Goal: Obtain resource: Obtain resource

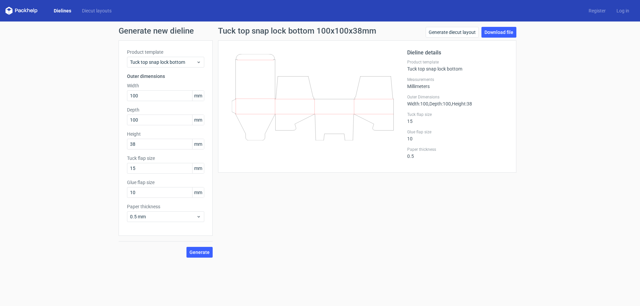
scroll to position [1, 0]
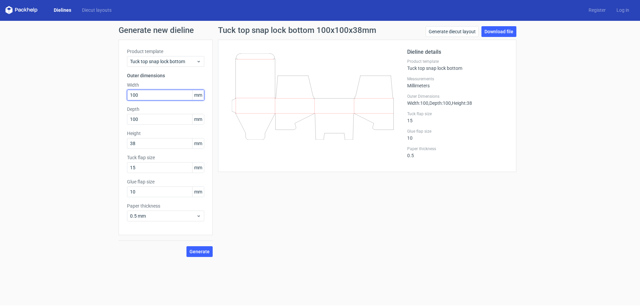
drag, startPoint x: 0, startPoint y: 0, endPoint x: 105, endPoint y: 90, distance: 138.1
click at [110, 95] on div "Generate new dieline Product template Tuck top snap lock bottom Outer dimension…" at bounding box center [320, 141] width 640 height 241
type input "150"
click at [141, 124] on input "100" at bounding box center [165, 119] width 77 height 11
type input "150"
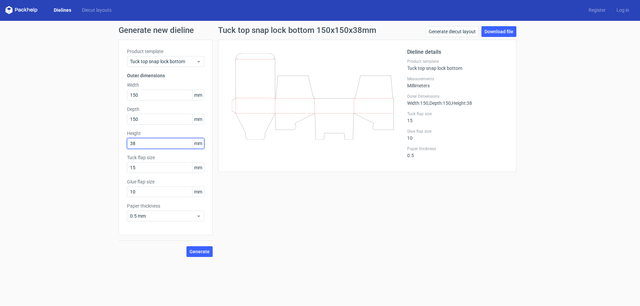
click at [169, 147] on input "38" at bounding box center [165, 143] width 77 height 11
type input "3"
type input "50"
click at [208, 250] on span "Generate" at bounding box center [199, 251] width 20 height 5
drag, startPoint x: 156, startPoint y: 117, endPoint x: 123, endPoint y: 117, distance: 32.9
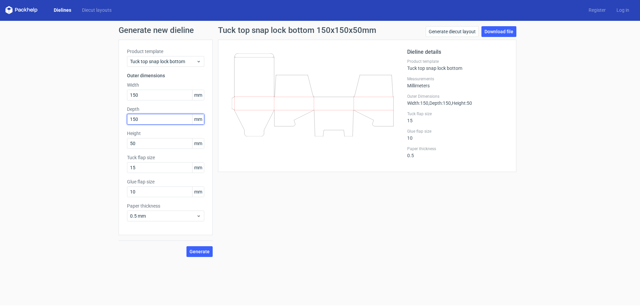
click at [123, 117] on div "Product template Tuck top snap lock bottom Outer dimensions Width 150 mm Depth …" at bounding box center [166, 137] width 94 height 195
type input "50"
drag, startPoint x: 149, startPoint y: 140, endPoint x: 97, endPoint y: 139, distance: 52.7
click at [97, 139] on div "Generate new dieline Product template Tuck top snap lock bottom Outer dimension…" at bounding box center [320, 141] width 640 height 241
click at [203, 253] on span "Generate" at bounding box center [199, 251] width 20 height 5
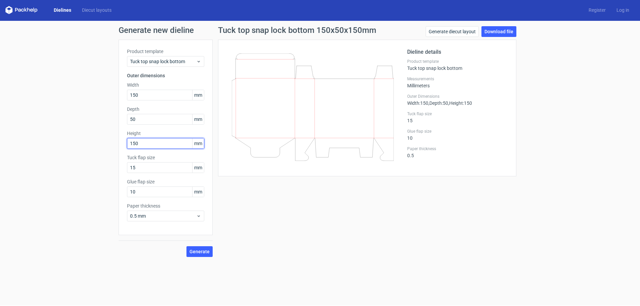
click at [150, 142] on input "150" at bounding box center [165, 143] width 77 height 11
type input "100"
click at [164, 98] on input "150" at bounding box center [165, 95] width 77 height 11
type input "100"
click at [205, 256] on button "Generate" at bounding box center [199, 251] width 26 height 11
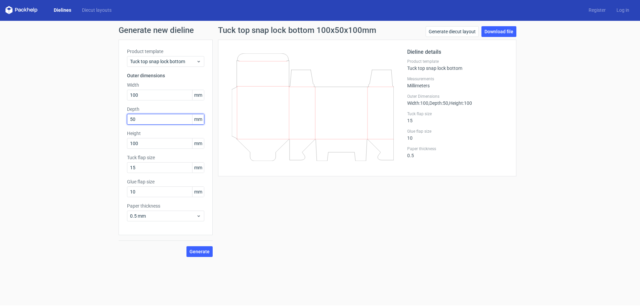
click at [161, 121] on input "50" at bounding box center [165, 119] width 77 height 11
type input "5"
type input "100"
click at [171, 141] on input "100" at bounding box center [165, 143] width 77 height 11
type input "1"
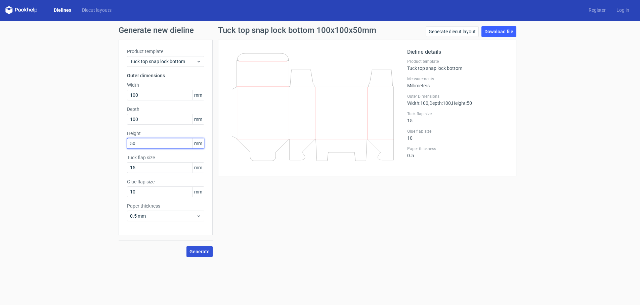
type input "50"
click at [201, 256] on button "Generate" at bounding box center [199, 251] width 26 height 11
click at [500, 30] on link "Download file" at bounding box center [498, 31] width 35 height 11
click at [156, 93] on input "100" at bounding box center [165, 95] width 77 height 11
type input "150"
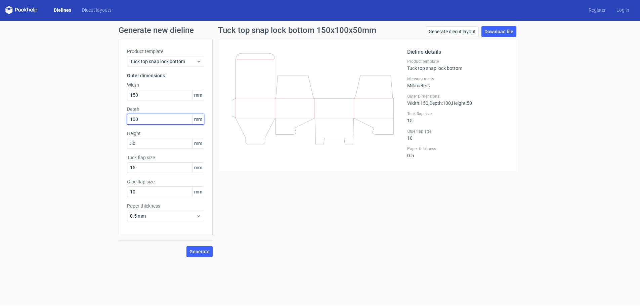
click at [159, 119] on input "100" at bounding box center [165, 119] width 77 height 11
type input "150"
click at [306, 233] on div "Tuck top snap lock bottom 150x150x50mm Generate diecut layout Download file Die…" at bounding box center [367, 141] width 309 height 231
click at [192, 248] on button "Generate" at bounding box center [199, 251] width 26 height 11
drag, startPoint x: 154, startPoint y: 146, endPoint x: 114, endPoint y: 145, distance: 40.3
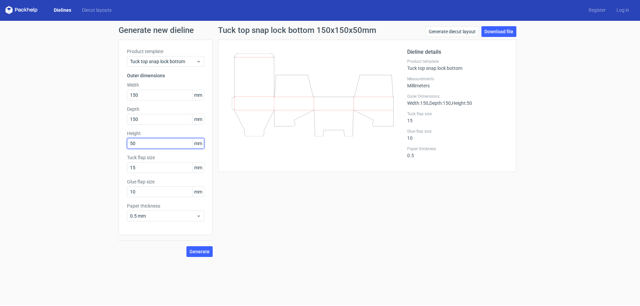
click at [114, 145] on div "Generate new dieline Product template Tuck top snap lock bottom Outer dimension…" at bounding box center [320, 141] width 640 height 241
type input "100"
click at [186, 246] on button "Generate" at bounding box center [199, 251] width 26 height 11
click at [199, 254] on span "Generate" at bounding box center [199, 251] width 20 height 5
click at [504, 32] on link "Download file" at bounding box center [498, 31] width 35 height 11
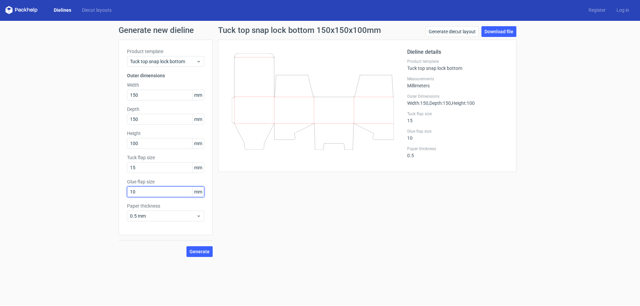
drag, startPoint x: 149, startPoint y: 190, endPoint x: 115, endPoint y: 191, distance: 33.3
click at [126, 191] on div "Product template Tuck top snap lock bottom Outer dimensions Width 150 mm Depth …" at bounding box center [166, 137] width 94 height 195
click at [205, 250] on span "Generate" at bounding box center [199, 251] width 20 height 5
click at [204, 254] on button "Generate" at bounding box center [199, 251] width 26 height 11
drag, startPoint x: 145, startPoint y: 190, endPoint x: 122, endPoint y: 197, distance: 24.2
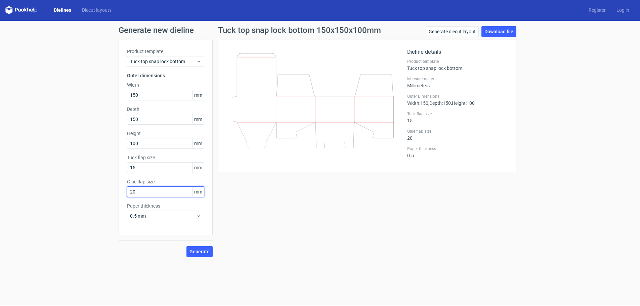
click at [122, 197] on div "Product template Tuck top snap lock bottom Outer dimensions Width 150 mm Depth …" at bounding box center [166, 137] width 94 height 195
type input "30"
click at [199, 250] on span "Generate" at bounding box center [199, 251] width 20 height 5
drag, startPoint x: 153, startPoint y: 170, endPoint x: 124, endPoint y: 170, distance: 29.2
click at [124, 170] on div "Product template Tuck top snap lock bottom Outer dimensions Width 150 mm Depth …" at bounding box center [166, 137] width 94 height 195
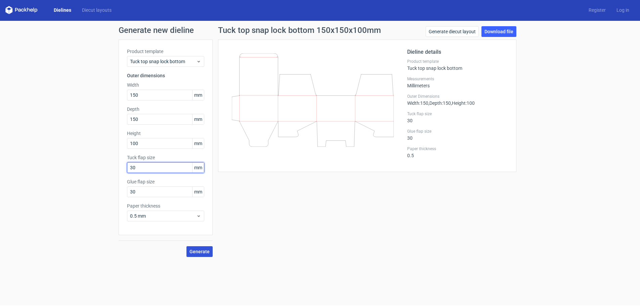
type input "30"
click at [196, 252] on span "Generate" at bounding box center [199, 251] width 20 height 5
drag, startPoint x: 135, startPoint y: 193, endPoint x: 123, endPoint y: 193, distance: 12.1
click at [123, 193] on div "Product template Tuck top snap lock bottom Outer dimensions Width 150 mm Depth …" at bounding box center [166, 137] width 94 height 195
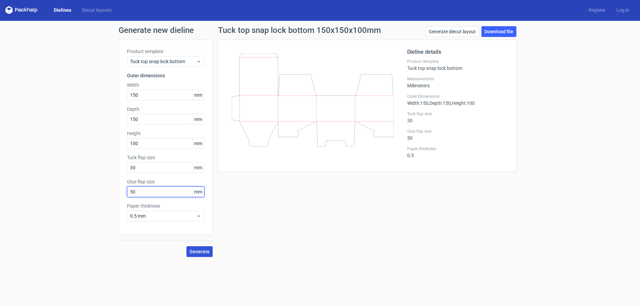
type input "50"
click at [202, 250] on span "Generate" at bounding box center [199, 251] width 20 height 5
click at [120, 187] on div "Product template Tuck top snap lock bottom Outer dimensions Width 150 mm Depth …" at bounding box center [166, 137] width 94 height 195
drag, startPoint x: 111, startPoint y: 191, endPoint x: 95, endPoint y: 191, distance: 16.1
click at [95, 191] on div "Generate new dieline Product template Tuck top snap lock bottom Outer dimension…" at bounding box center [320, 141] width 640 height 241
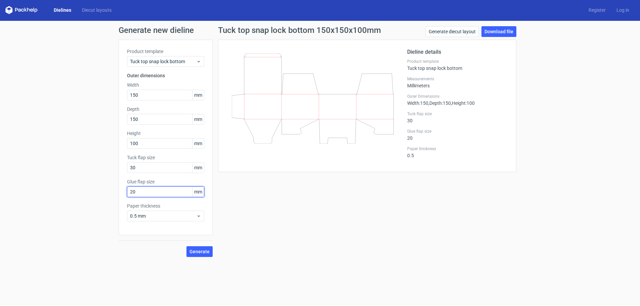
type input "20"
drag, startPoint x: 91, startPoint y: 161, endPoint x: 76, endPoint y: 148, distance: 20.0
drag, startPoint x: 73, startPoint y: 123, endPoint x: 68, endPoint y: 124, distance: 4.9
click at [70, 124] on div "Generate new dieline Product template Tuck top snap lock bottom Outer dimension…" at bounding box center [320, 141] width 640 height 241
drag, startPoint x: 145, startPoint y: 168, endPoint x: 113, endPoint y: 166, distance: 32.0
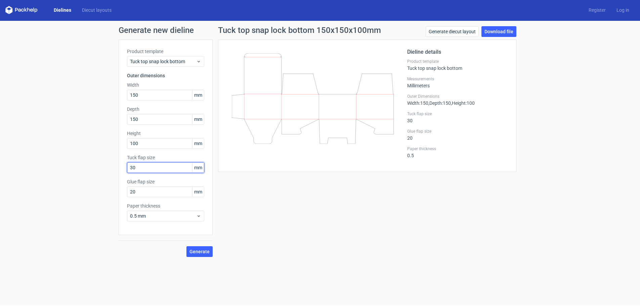
click at [113, 166] on div "Generate new dieline Product template Tuck top snap lock bottom Outer dimension…" at bounding box center [320, 141] width 640 height 241
drag, startPoint x: 37, startPoint y: 110, endPoint x: 13, endPoint y: 71, distance: 45.9
click at [39, 109] on div "Generate new dieline Product template Tuck top snap lock bottom Outer dimension…" at bounding box center [320, 141] width 640 height 241
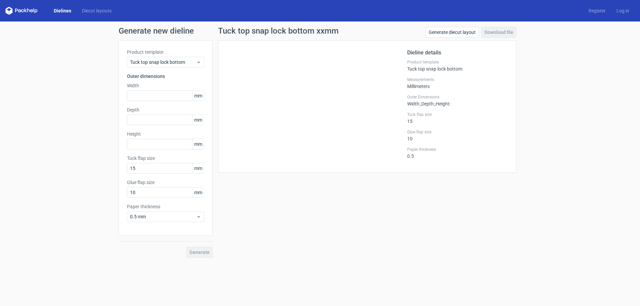
scroll to position [1, 0]
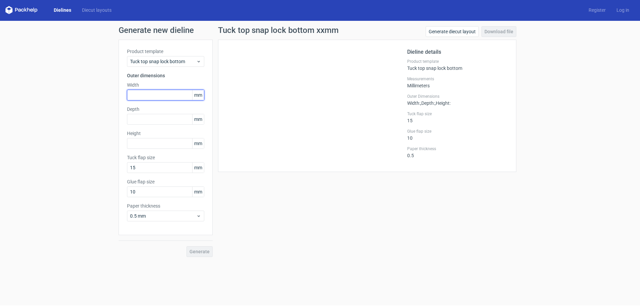
click at [151, 92] on input "text" at bounding box center [165, 95] width 77 height 11
click at [200, 60] on icon at bounding box center [198, 61] width 5 height 5
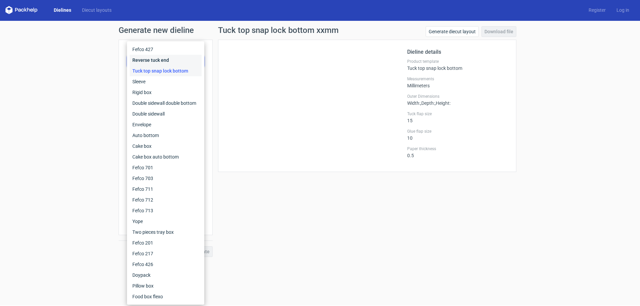
click at [170, 56] on div "Reverse tuck end" at bounding box center [166, 60] width 72 height 11
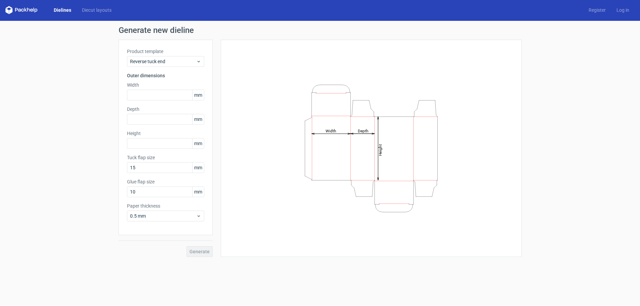
click at [151, 88] on label "Width" at bounding box center [165, 85] width 77 height 7
click at [154, 96] on input "text" at bounding box center [165, 95] width 77 height 11
type input "150"
click at [153, 140] on input "text" at bounding box center [165, 143] width 77 height 11
type input "50"
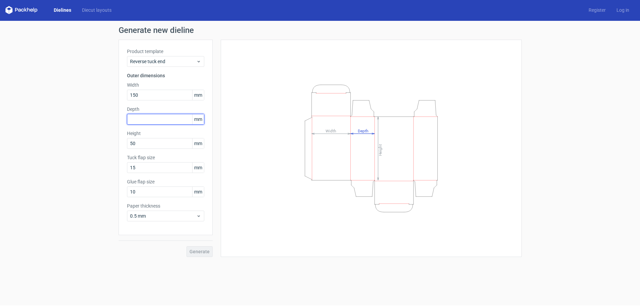
click at [155, 122] on input "text" at bounding box center [165, 119] width 77 height 11
type input "150"
click at [203, 252] on span "Generate" at bounding box center [199, 251] width 20 height 5
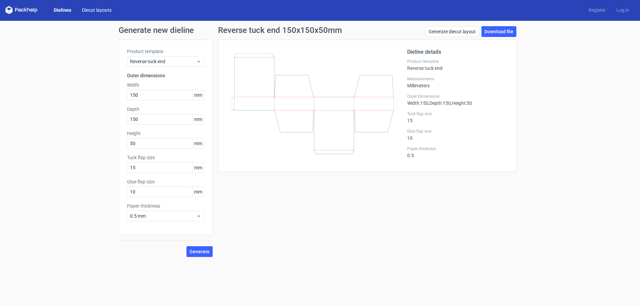
click at [92, 12] on link "Diecut layouts" at bounding box center [97, 10] width 40 height 7
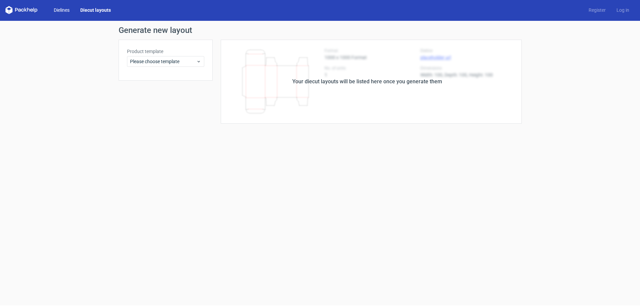
click at [56, 10] on link "Dielines" at bounding box center [61, 10] width 27 height 7
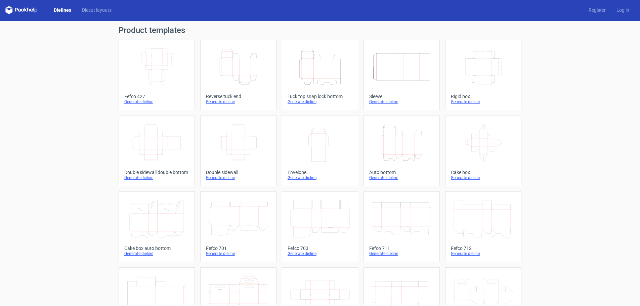
click at [481, 79] on icon "Width Depth Height" at bounding box center [482, 67] width 59 height 38
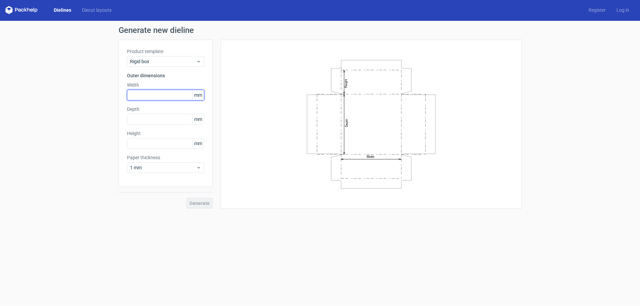
click at [143, 95] on input "text" at bounding box center [165, 95] width 77 height 11
type input "150"
click at [151, 122] on input "text" at bounding box center [165, 119] width 77 height 11
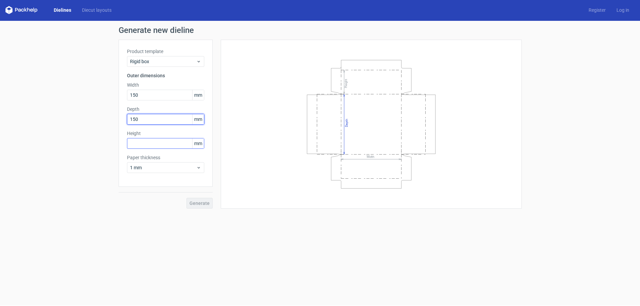
type input "150"
click at [155, 143] on input "text" at bounding box center [165, 143] width 77 height 11
type input "50"
click at [198, 203] on span "Generate" at bounding box center [199, 203] width 20 height 5
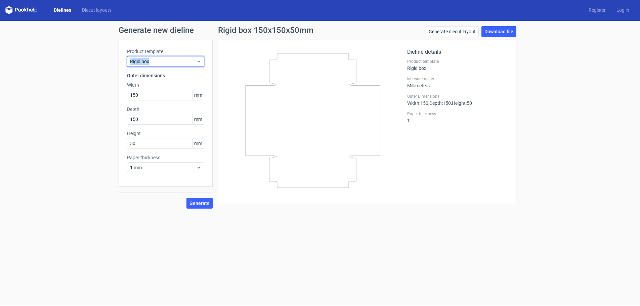
drag, startPoint x: 156, startPoint y: 60, endPoint x: 123, endPoint y: 59, distance: 33.6
click at [123, 59] on div "Product template Rigid box Outer dimensions Width 150 mm Depth 150 mm Height 50…" at bounding box center [166, 113] width 94 height 147
click at [184, 62] on span "Rigid box" at bounding box center [163, 61] width 66 height 7
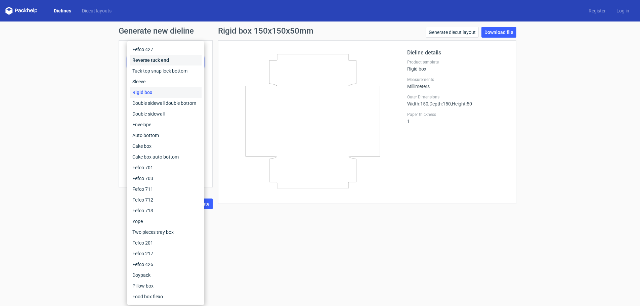
click at [152, 59] on div "Reverse tuck end" at bounding box center [166, 60] width 72 height 11
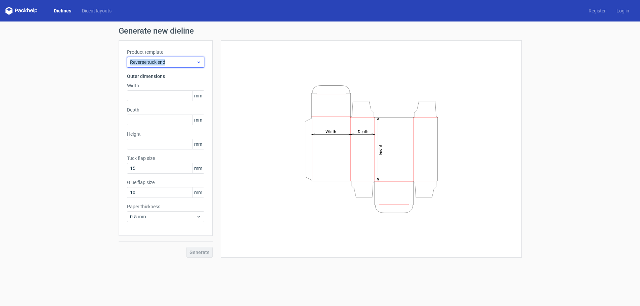
drag, startPoint x: 162, startPoint y: 59, endPoint x: 128, endPoint y: 64, distance: 34.9
click at [128, 64] on div "Reverse tuck end" at bounding box center [165, 62] width 77 height 11
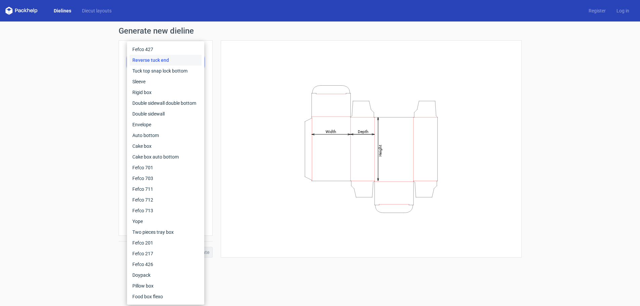
click at [222, 60] on div "Height Depth Width" at bounding box center [371, 148] width 301 height 217
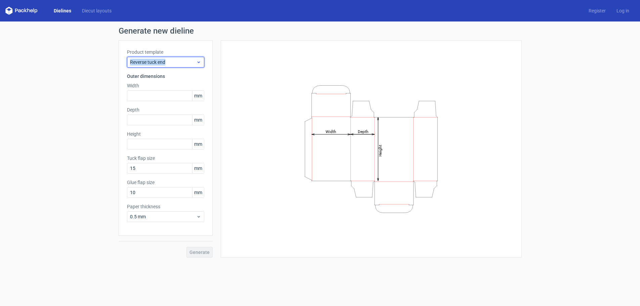
drag, startPoint x: 168, startPoint y: 59, endPoint x: 127, endPoint y: 63, distance: 40.8
click at [127, 63] on div "Reverse tuck end" at bounding box center [165, 62] width 77 height 11
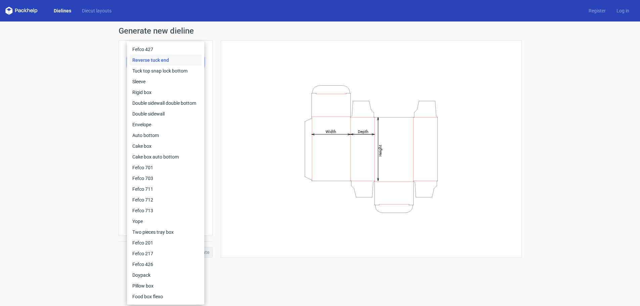
click at [272, 97] on icon "Height Depth Width" at bounding box center [370, 149] width 201 height 134
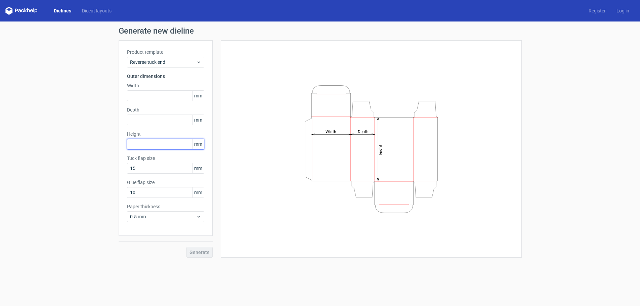
click at [144, 146] on input "text" at bounding box center [165, 144] width 77 height 11
type input "130"
click at [155, 122] on input "text" at bounding box center [165, 119] width 77 height 11
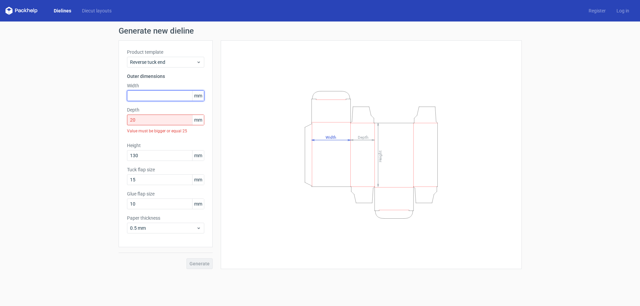
click at [148, 99] on input "text" at bounding box center [165, 95] width 77 height 11
drag, startPoint x: 153, startPoint y: 121, endPoint x: 126, endPoint y: 122, distance: 27.2
click at [126, 122] on div "Product template Reverse tuck end Outer dimensions Width mm Depth 20 mm Value m…" at bounding box center [166, 143] width 94 height 207
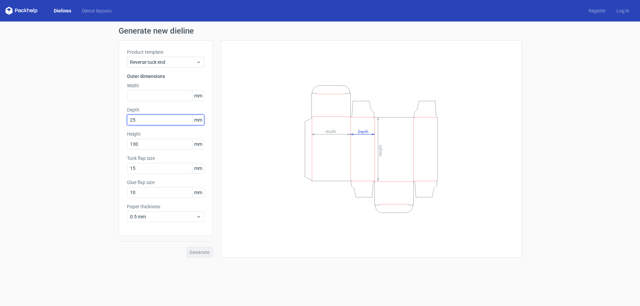
type input "25"
click at [108, 100] on div "Generate new dieline Product template Reverse tuck end Outer dimensions Width m…" at bounding box center [320, 141] width 640 height 241
click at [154, 95] on input "text" at bounding box center [165, 95] width 77 height 11
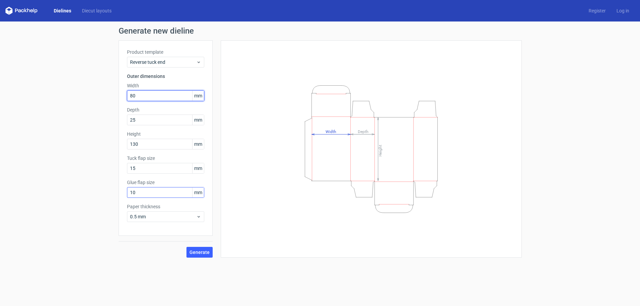
type input "80"
drag, startPoint x: 158, startPoint y: 192, endPoint x: 120, endPoint y: 195, distance: 38.1
click at [120, 195] on div "Product template Reverse tuck end Outer dimensions Width 80 mm Depth 25 mm Heig…" at bounding box center [166, 137] width 94 height 195
type input "15"
click at [203, 250] on span "Generate" at bounding box center [199, 252] width 20 height 5
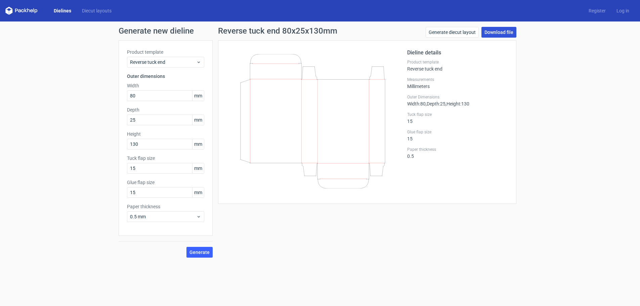
click at [506, 33] on link "Download file" at bounding box center [498, 32] width 35 height 11
click at [152, 94] on input "80" at bounding box center [165, 95] width 77 height 11
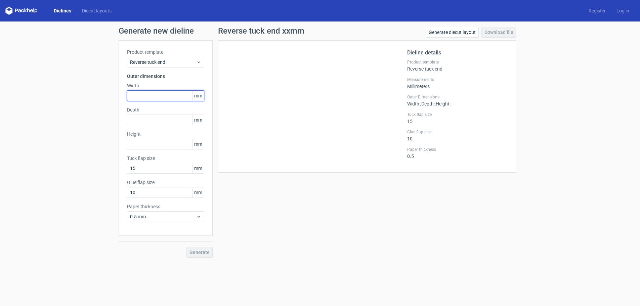
click at [156, 97] on input "text" at bounding box center [165, 95] width 77 height 11
click at [53, 167] on div "Generate new dieline Product template Reverse tuck end Outer dimensions Width m…" at bounding box center [320, 141] width 640 height 241
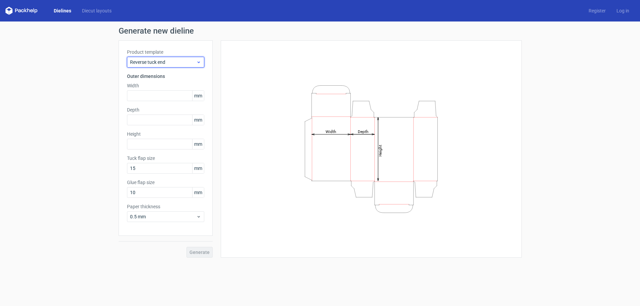
click at [177, 60] on span "Reverse tuck end" at bounding box center [163, 62] width 66 height 7
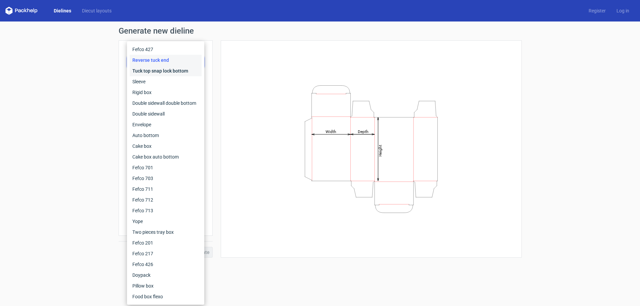
click at [155, 72] on div "Tuck top snap lock bottom" at bounding box center [166, 70] width 72 height 11
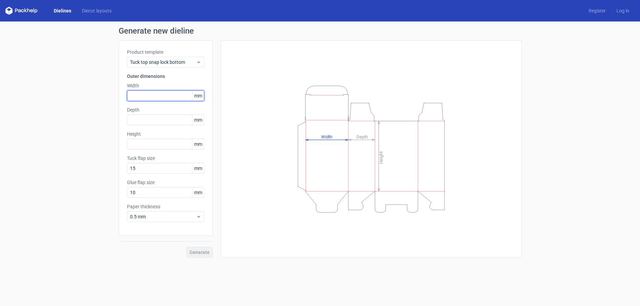
click at [169, 95] on input "text" at bounding box center [165, 95] width 77 height 11
type input "130"
click at [168, 121] on input "text" at bounding box center [165, 119] width 77 height 11
type input "25"
click at [146, 147] on input "text" at bounding box center [165, 144] width 77 height 11
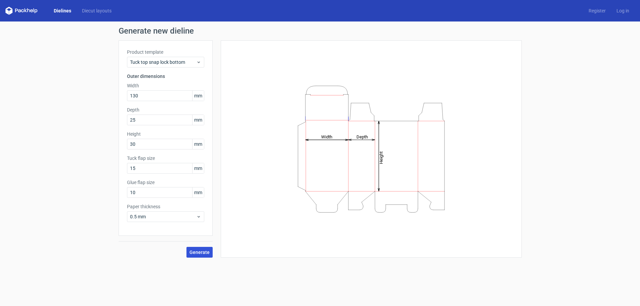
click at [203, 254] on span "Generate" at bounding box center [199, 252] width 20 height 5
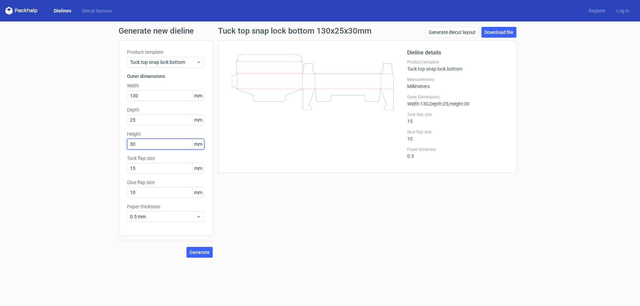
drag, startPoint x: 149, startPoint y: 149, endPoint x: 124, endPoint y: 140, distance: 26.4
click at [124, 140] on div "Product template Tuck top snap lock bottom Outer dimensions Width 130 mm Depth …" at bounding box center [166, 137] width 94 height 195
type input "80"
click at [198, 252] on span "Generate" at bounding box center [199, 252] width 20 height 5
drag, startPoint x: 150, startPoint y: 191, endPoint x: 117, endPoint y: 191, distance: 32.9
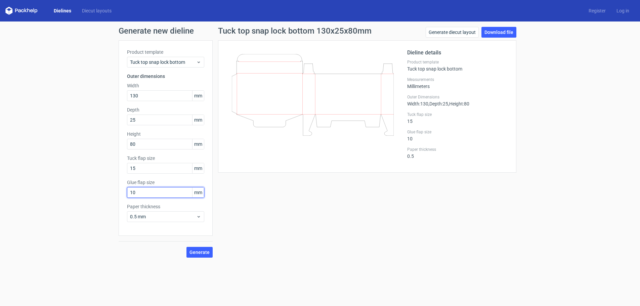
click at [117, 191] on div "Generate new dieline Product template Tuck top snap lock bottom Outer dimension…" at bounding box center [320, 141] width 640 height 241
type input "15"
click at [204, 251] on span "Generate" at bounding box center [199, 252] width 20 height 5
drag, startPoint x: 146, startPoint y: 169, endPoint x: 101, endPoint y: 169, distance: 45.0
click at [101, 169] on div "Generate new dieline Product template Tuck top snap lock bottom Outer dimension…" at bounding box center [320, 141] width 640 height 241
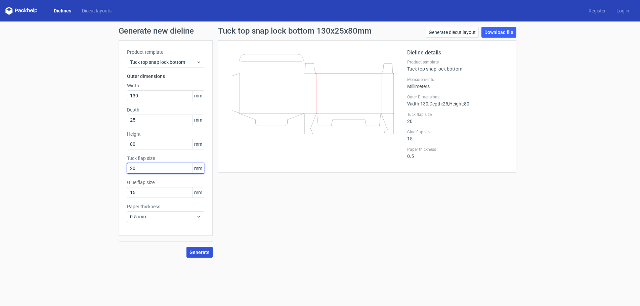
type input "20"
click at [197, 250] on span "Generate" at bounding box center [199, 252] width 20 height 5
click at [505, 35] on link "Download file" at bounding box center [498, 32] width 35 height 11
drag, startPoint x: 131, startPoint y: 140, endPoint x: 123, endPoint y: 140, distance: 8.1
click at [123, 140] on div "Product template Tuck top snap lock bottom Outer dimensions Width 130 mm Depth …" at bounding box center [166, 137] width 94 height 195
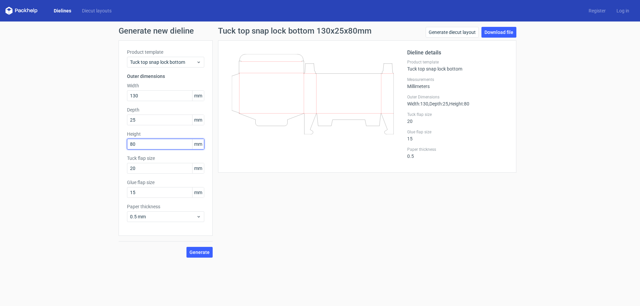
drag, startPoint x: 141, startPoint y: 143, endPoint x: 117, endPoint y: 145, distance: 24.7
click at [117, 145] on div "Generate new dieline Product template Tuck top snap lock bottom Outer dimension…" at bounding box center [320, 141] width 640 height 241
type input "1"
click at [162, 147] on input "20" at bounding box center [165, 144] width 77 height 11
type input "2"
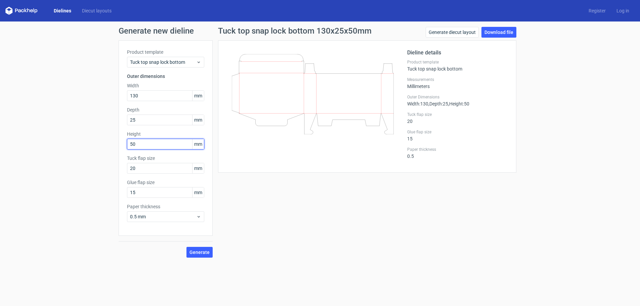
type input "5"
type input "2"
click at [140, 142] on input "text" at bounding box center [165, 144] width 77 height 11
type input "50"
drag, startPoint x: 160, startPoint y: 98, endPoint x: 157, endPoint y: 95, distance: 4.5
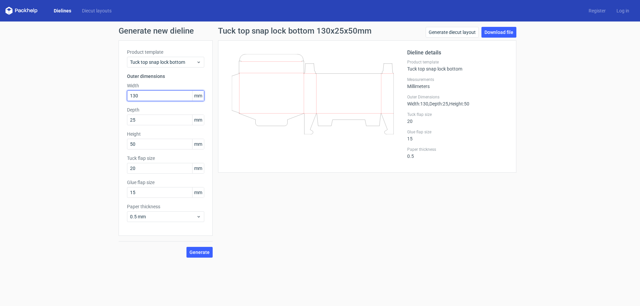
click at [157, 95] on input "130" at bounding box center [165, 95] width 77 height 11
type input "1"
type input "50"
click at [193, 254] on span "Generate" at bounding box center [199, 252] width 20 height 5
drag, startPoint x: 135, startPoint y: 121, endPoint x: 98, endPoint y: 121, distance: 36.6
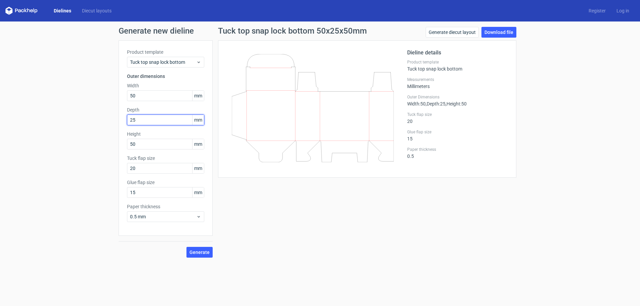
click at [98, 121] on div "Generate new dieline Product template Tuck top snap lock bottom Outer dimension…" at bounding box center [320, 141] width 640 height 241
type input "50"
click at [204, 257] on button "Generate" at bounding box center [199, 252] width 26 height 11
drag, startPoint x: 147, startPoint y: 94, endPoint x: 122, endPoint y: 93, distance: 25.9
click at [122, 93] on div "Product template Tuck top snap lock bottom Outer dimensions Width 50 mm Depth 5…" at bounding box center [166, 137] width 94 height 195
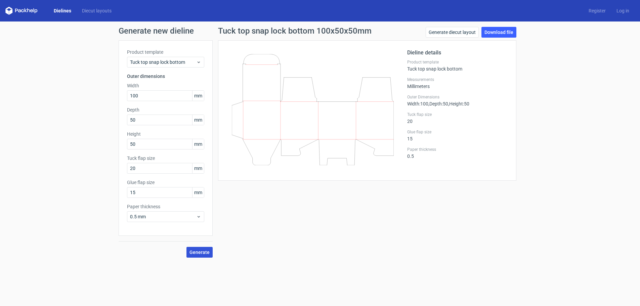
click at [204, 250] on span "Generate" at bounding box center [199, 252] width 20 height 5
drag, startPoint x: 150, startPoint y: 95, endPoint x: 107, endPoint y: 96, distance: 43.0
click at [108, 97] on div "Generate new dieline Product template Tuck top snap lock bottom Outer dimension…" at bounding box center [320, 141] width 640 height 241
type input "130"
click at [198, 251] on span "Generate" at bounding box center [199, 252] width 20 height 5
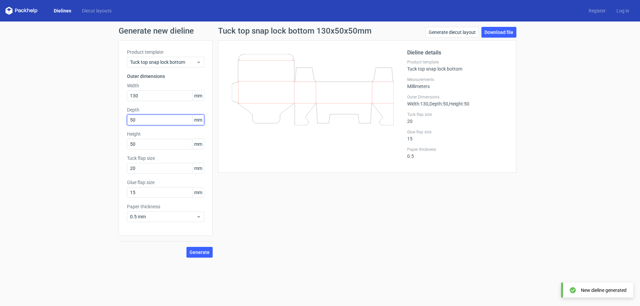
drag, startPoint x: 136, startPoint y: 120, endPoint x: 110, endPoint y: 121, distance: 26.2
click at [110, 121] on div "Generate new dieline Product template Tuck top snap lock bottom Outer dimension…" at bounding box center [320, 141] width 640 height 241
click at [205, 250] on span "Generate" at bounding box center [199, 252] width 20 height 5
drag, startPoint x: 156, startPoint y: 120, endPoint x: 118, endPoint y: 114, distance: 38.8
click at [118, 114] on div "Generate new dieline Product template Tuck top snap lock bottom Outer dimension…" at bounding box center [320, 141] width 640 height 241
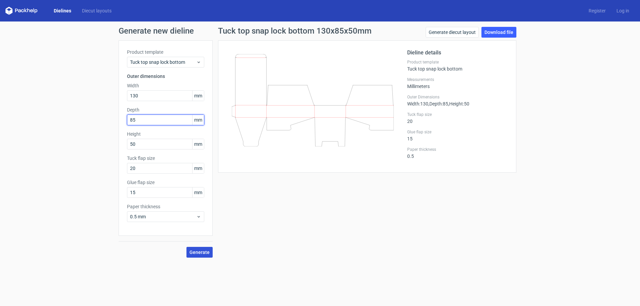
type input "85"
click at [204, 250] on span "Generate" at bounding box center [199, 252] width 20 height 5
drag, startPoint x: 154, startPoint y: 142, endPoint x: 123, endPoint y: 137, distance: 31.7
click at [123, 137] on div "Product template Tuck top snap lock bottom Outer dimensions Width 130 mm Depth …" at bounding box center [166, 137] width 94 height 195
click at [196, 252] on span "Generate" at bounding box center [199, 252] width 20 height 5
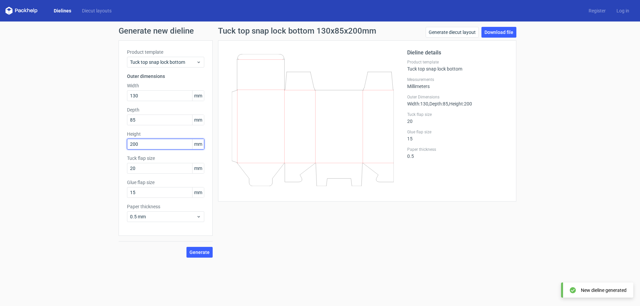
drag, startPoint x: 161, startPoint y: 146, endPoint x: 116, endPoint y: 143, distance: 45.4
click at [116, 143] on div "Generate new dieline Product template Tuck top snap lock bottom Outer dimension…" at bounding box center [320, 141] width 640 height 241
type input "25"
click at [205, 252] on span "Generate" at bounding box center [199, 252] width 20 height 5
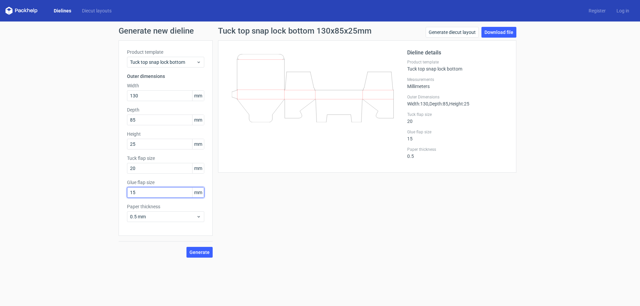
drag, startPoint x: 149, startPoint y: 195, endPoint x: 126, endPoint y: 195, distance: 23.8
click at [126, 195] on div "Product template Tuck top snap lock bottom Outer dimensions Width 130 mm Depth …" at bounding box center [166, 137] width 94 height 195
type input "20"
click at [207, 250] on span "Generate" at bounding box center [199, 252] width 20 height 5
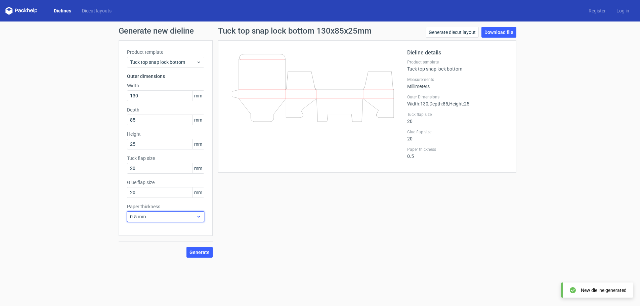
click at [184, 215] on span "0.5 mm" at bounding box center [163, 216] width 66 height 7
click at [163, 254] on div "1 mm" at bounding box center [166, 252] width 72 height 11
click at [201, 250] on span "Generate" at bounding box center [199, 252] width 20 height 5
click at [502, 33] on link "Download file" at bounding box center [498, 32] width 35 height 11
